Goal: Navigation & Orientation: Find specific page/section

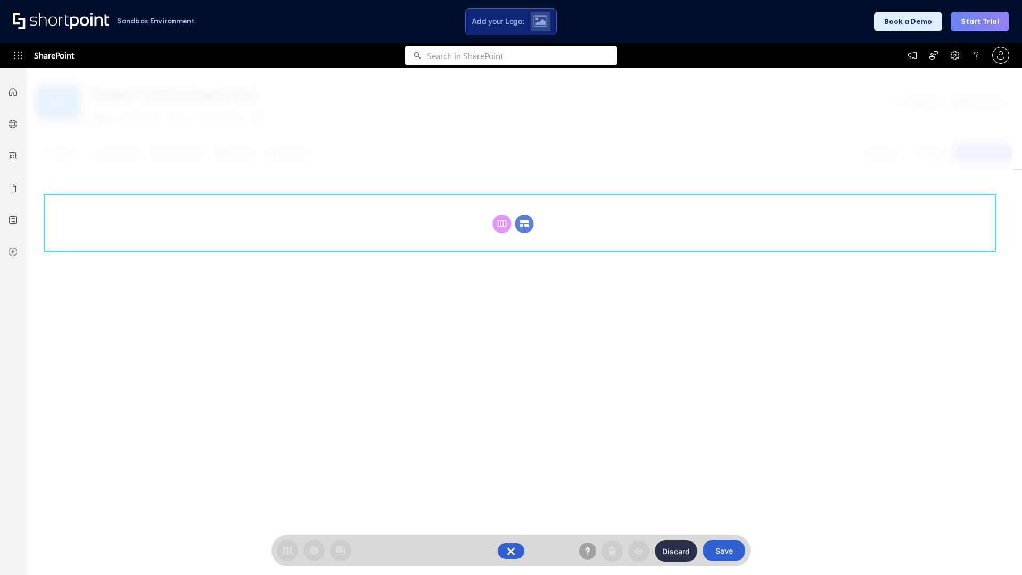
scroll to position [146, 0]
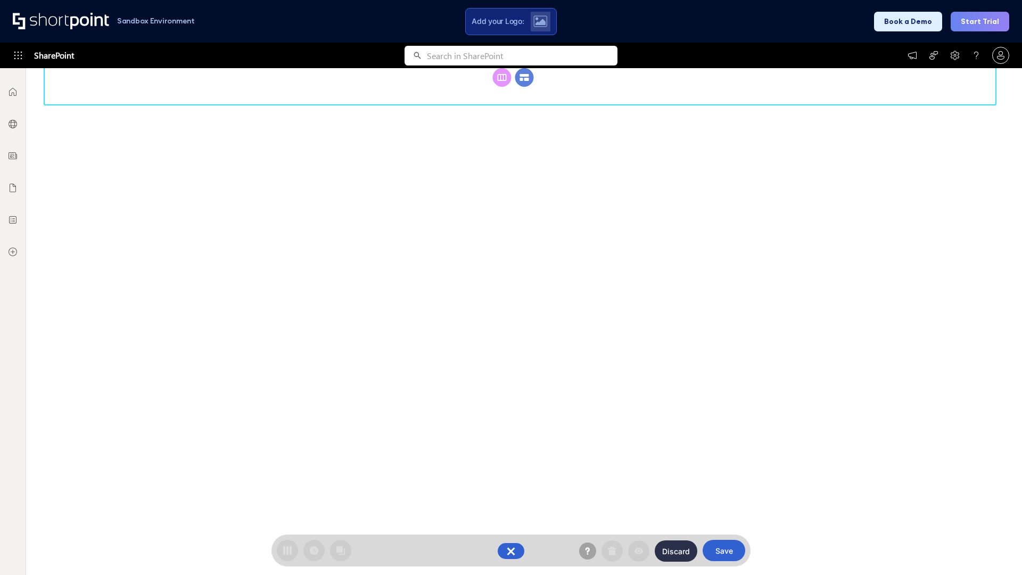
click at [524, 87] on circle at bounding box center [524, 77] width 19 height 19
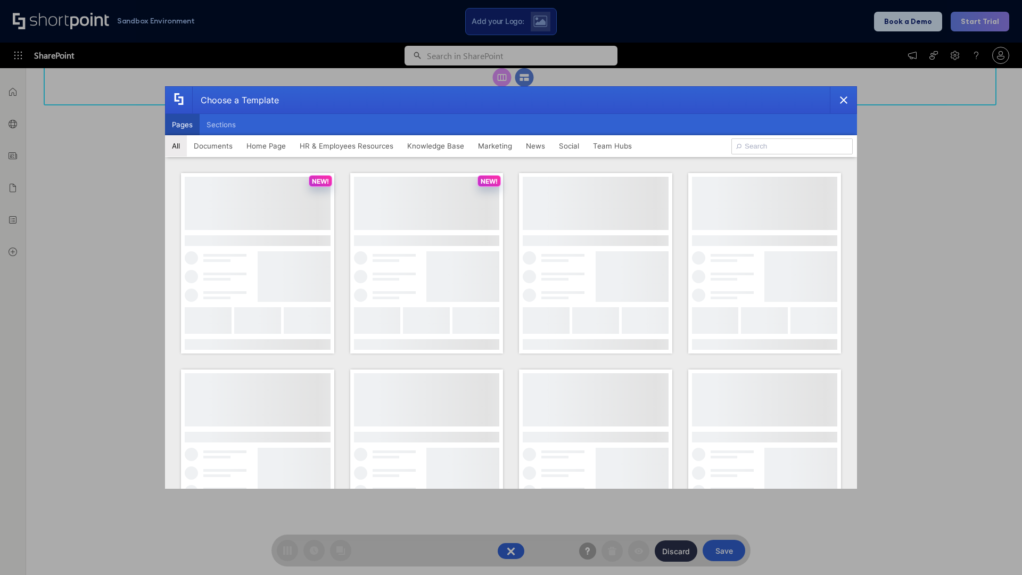
click at [182, 125] on button "Pages" at bounding box center [182, 124] width 35 height 21
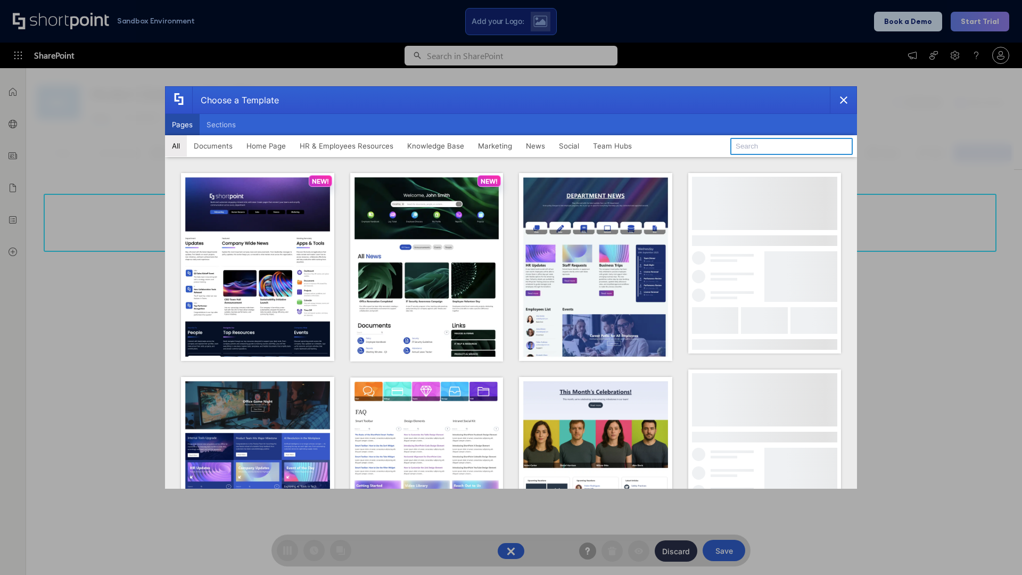
type input "News Portal 6"
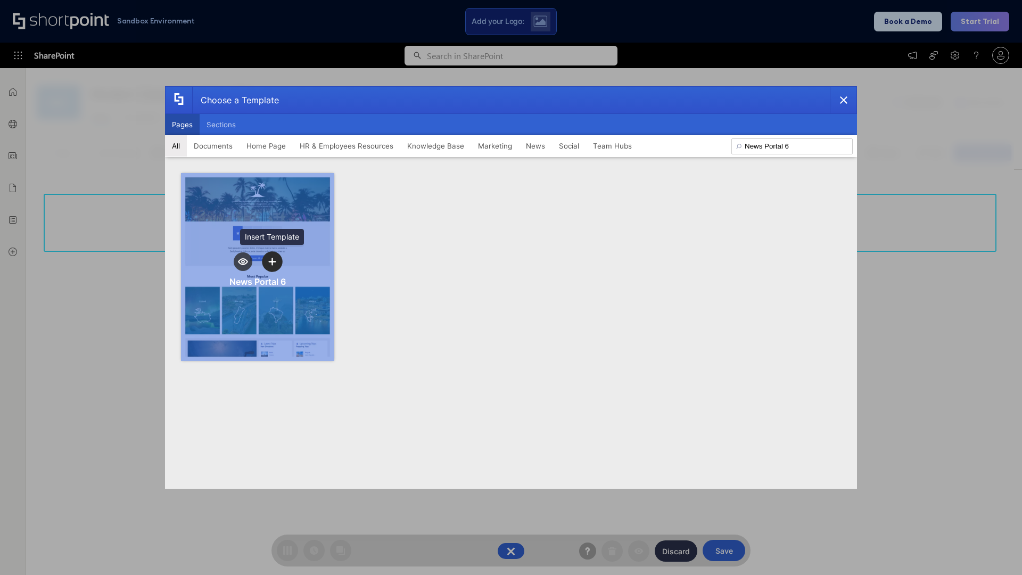
click at [272, 261] on icon "template selector" at bounding box center [271, 261] width 7 height 7
